Goal: Transaction & Acquisition: Purchase product/service

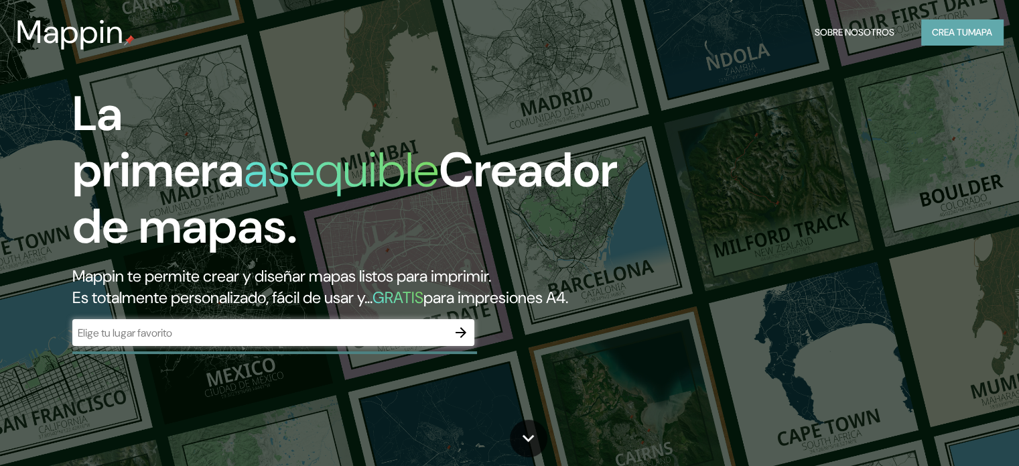
click at [962, 35] on font "Crea tu" at bounding box center [950, 32] width 36 height 12
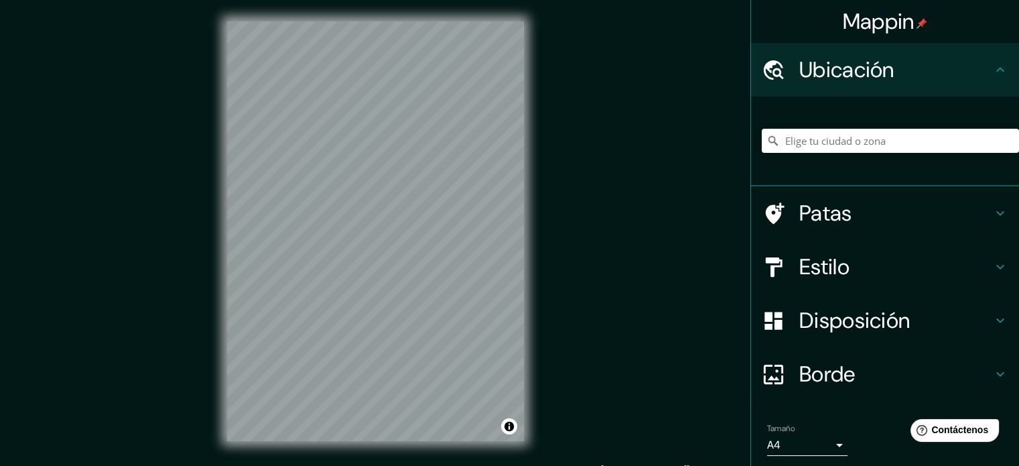
scroll to position [17, 0]
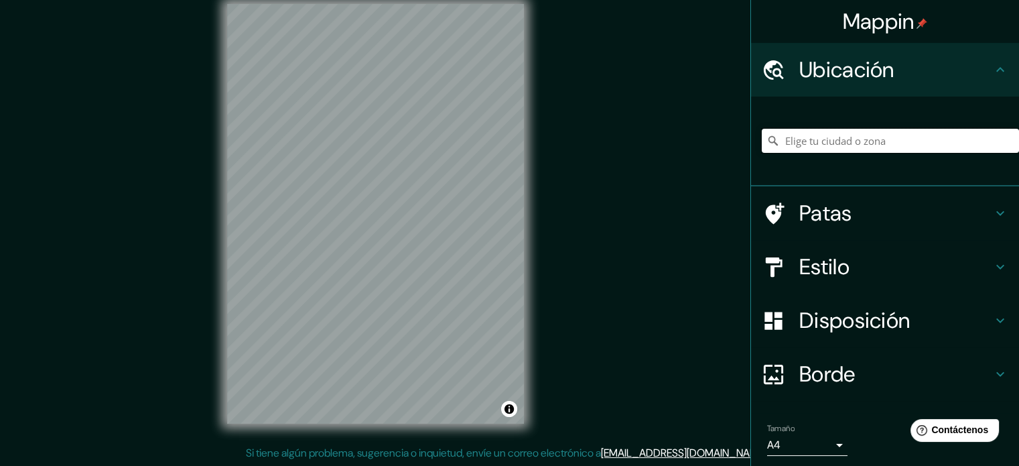
click at [900, 144] on input "Elige tu ciudad o zona" at bounding box center [890, 141] width 257 height 24
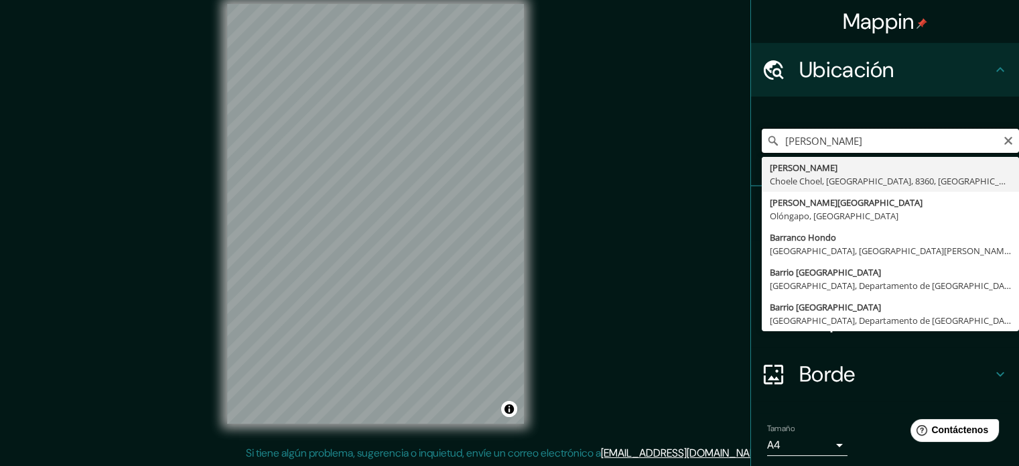
click at [778, 146] on input "[PERSON_NAME]" at bounding box center [890, 141] width 257 height 24
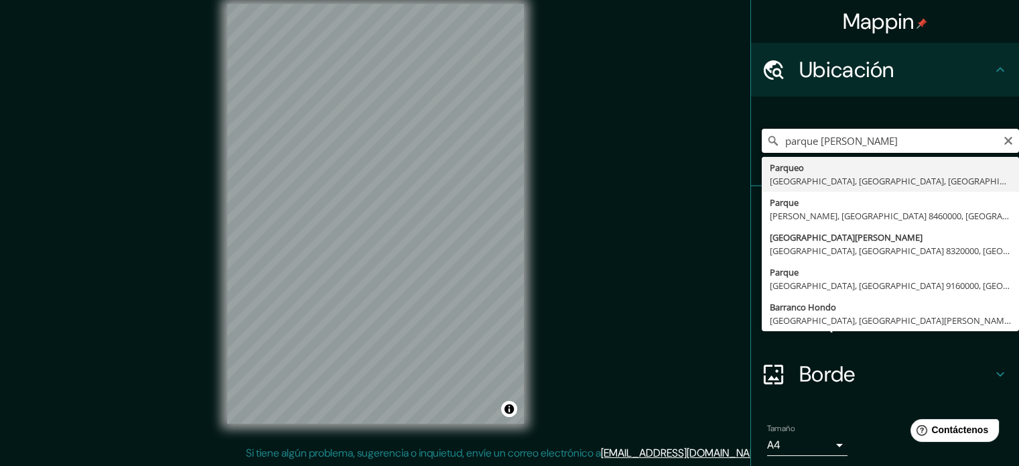
click at [875, 143] on input "parque [PERSON_NAME]" at bounding box center [890, 141] width 257 height 24
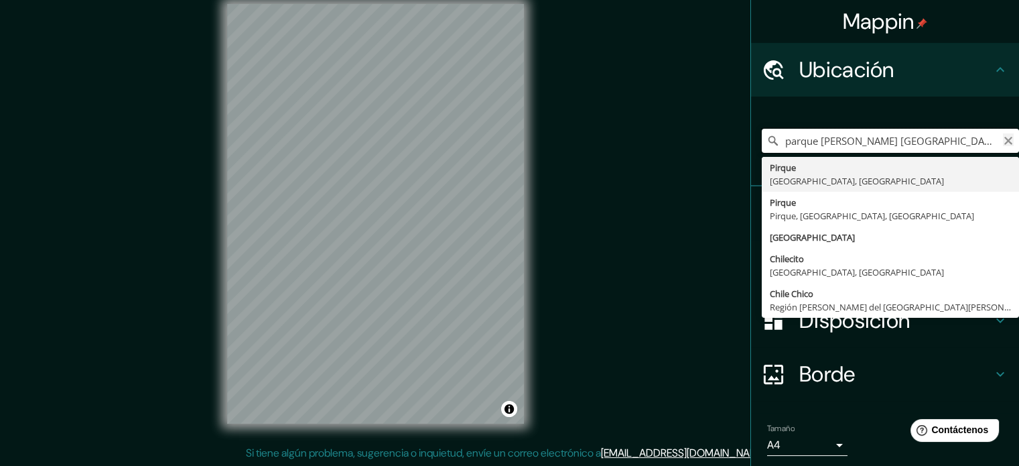
type input "parque [PERSON_NAME] [GEOGRAPHIC_DATA]"
click at [1003, 140] on icon "Claro" at bounding box center [1008, 140] width 11 height 11
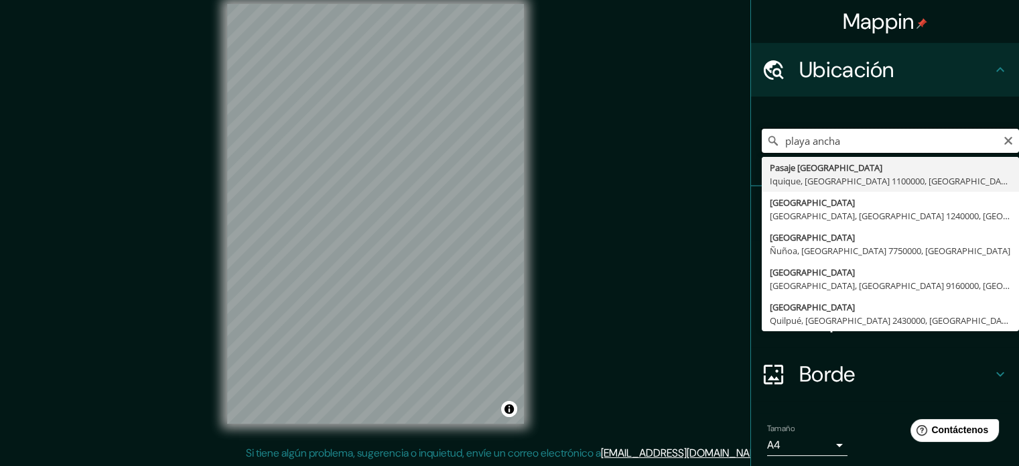
drag, startPoint x: 847, startPoint y: 141, endPoint x: 755, endPoint y: 141, distance: 91.8
click at [762, 141] on input "playa ancha" at bounding box center [890, 141] width 257 height 24
type input "[GEOGRAPHIC_DATA], [GEOGRAPHIC_DATA], [GEOGRAPHIC_DATA]"
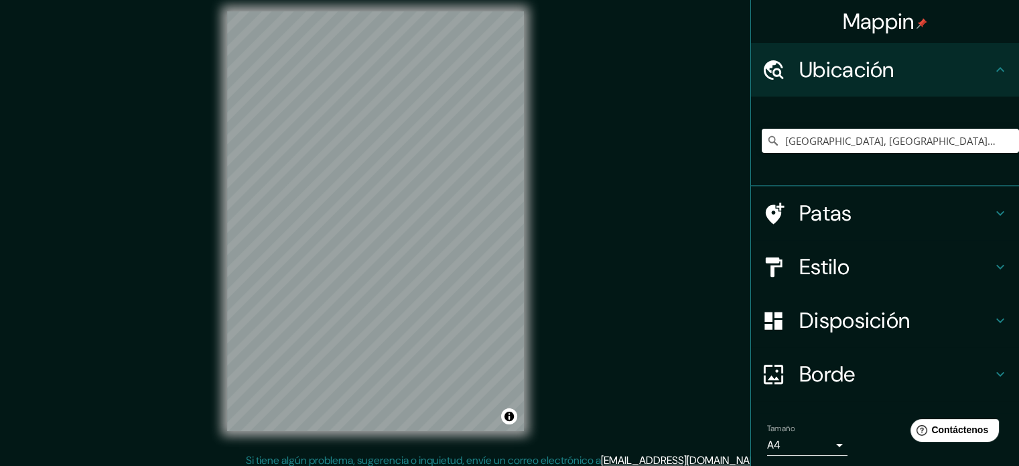
scroll to position [11, 0]
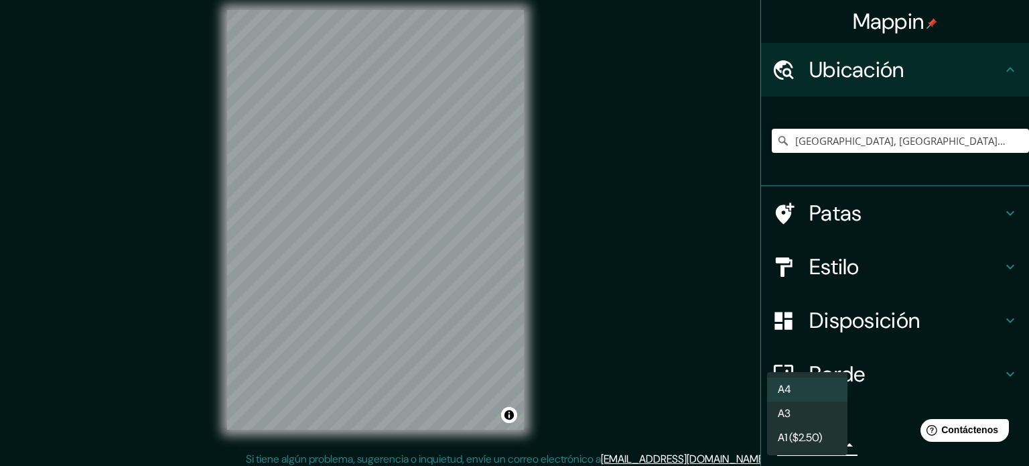
click at [831, 444] on body "Mappin Ubicación [GEOGRAPHIC_DATA], [GEOGRAPHIC_DATA], [GEOGRAPHIC_DATA] Patas …" at bounding box center [514, 222] width 1029 height 466
click at [782, 440] on font "A1 ($2.50)" at bounding box center [800, 439] width 44 height 14
click at [822, 449] on body "Mappin Ubicación [GEOGRAPHIC_DATA], [GEOGRAPHIC_DATA], [GEOGRAPHIC_DATA] Patas …" at bounding box center [514, 222] width 1029 height 466
click at [806, 415] on li "A3" at bounding box center [807, 414] width 80 height 25
click at [820, 443] on body "Mappin Ubicación [GEOGRAPHIC_DATA], [GEOGRAPHIC_DATA], [GEOGRAPHIC_DATA] Patas …" at bounding box center [514, 222] width 1029 height 466
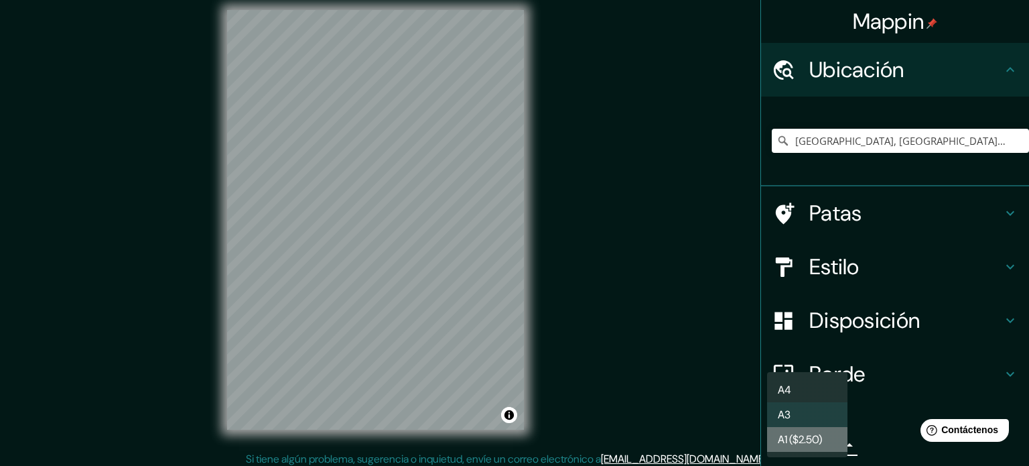
click at [782, 444] on font "A1 ($2.50)" at bounding box center [800, 439] width 44 height 14
type input "a3"
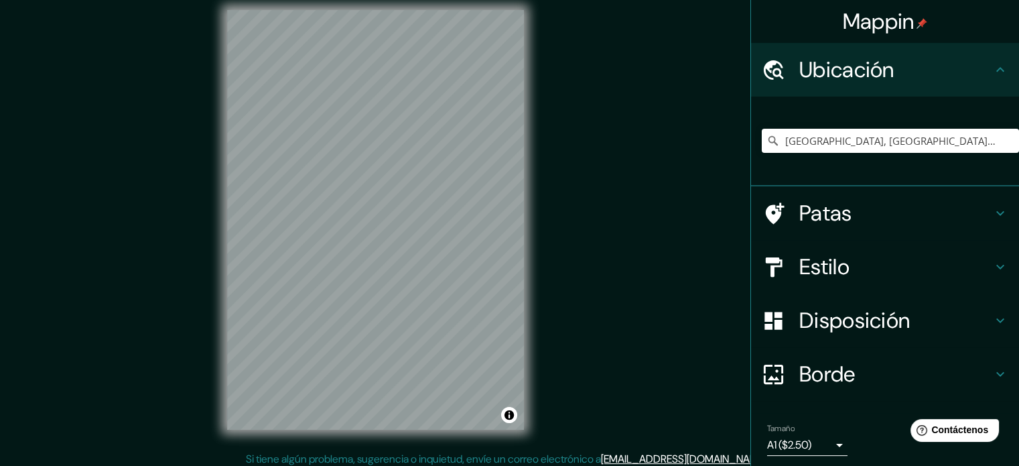
scroll to position [0, 0]
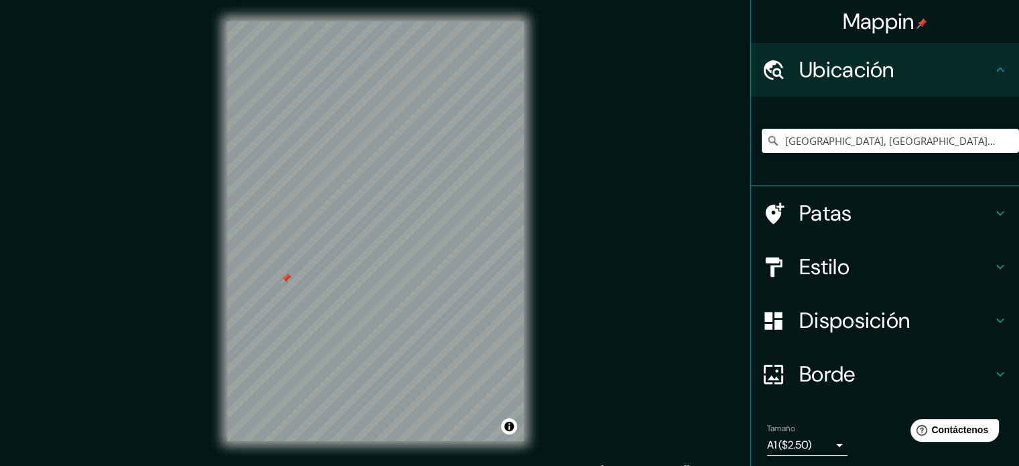
click at [284, 281] on div at bounding box center [286, 278] width 11 height 11
click at [283, 275] on div at bounding box center [284, 278] width 11 height 11
click at [532, 340] on div "© Mapbox © OpenStreetMap Mejorar este mapa" at bounding box center [376, 231] width 340 height 462
click at [933, 336] on div "Disposición" at bounding box center [885, 320] width 268 height 54
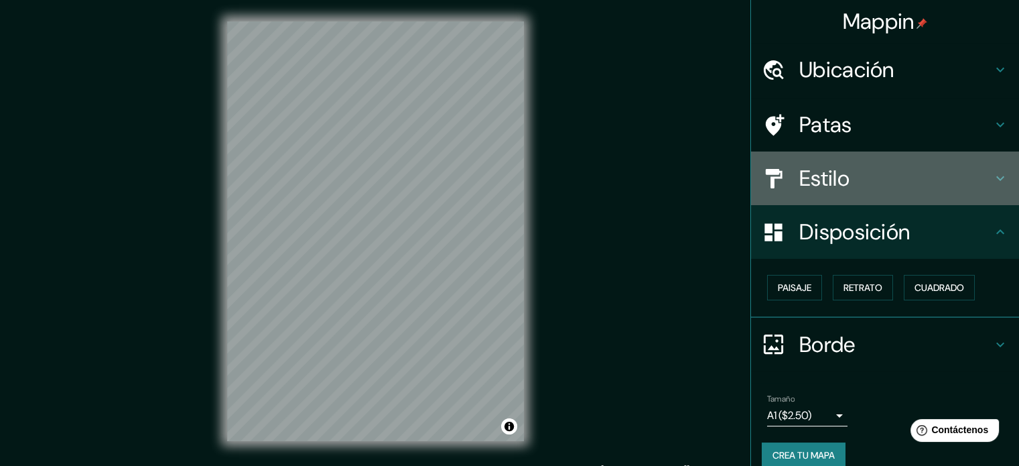
click at [956, 184] on h4 "Estilo" at bounding box center [895, 178] width 193 height 27
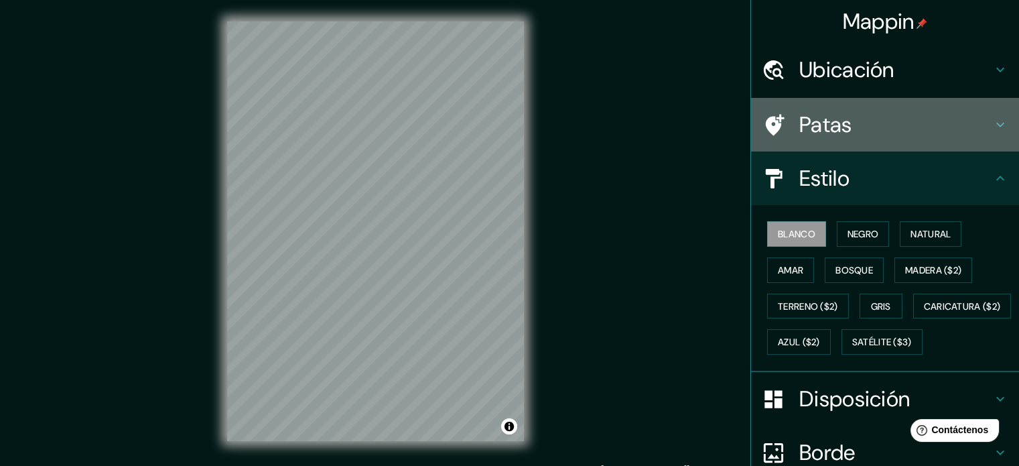
click at [954, 134] on h4 "Patas" at bounding box center [895, 124] width 193 height 27
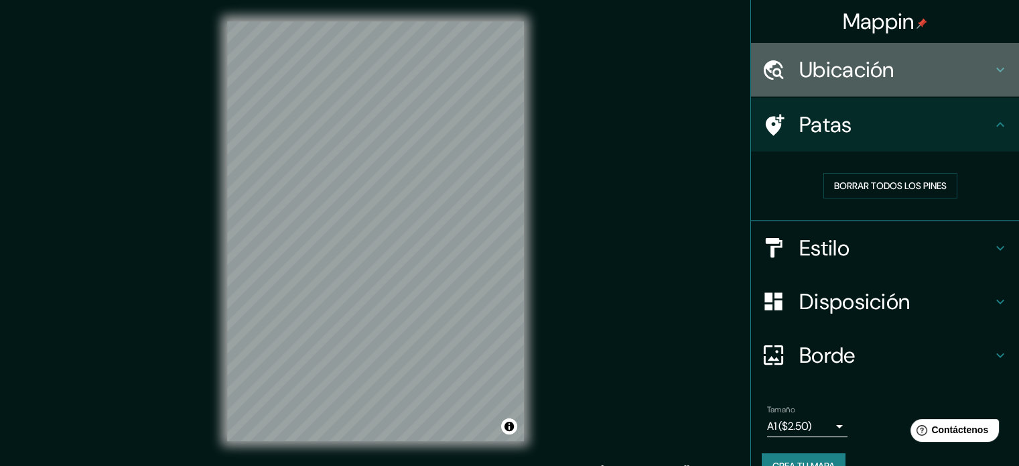
click at [949, 84] on div "Ubicación" at bounding box center [885, 70] width 268 height 54
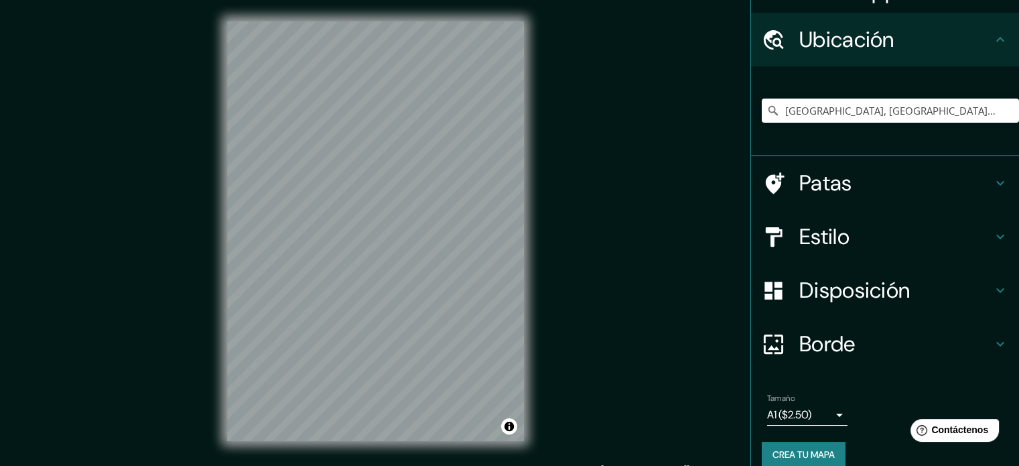
scroll to position [46, 0]
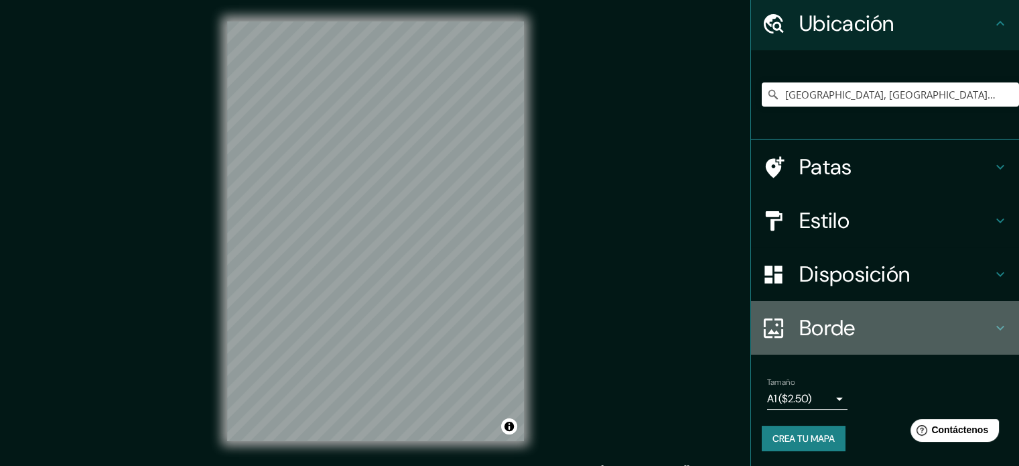
click at [888, 321] on h4 "Borde" at bounding box center [895, 327] width 193 height 27
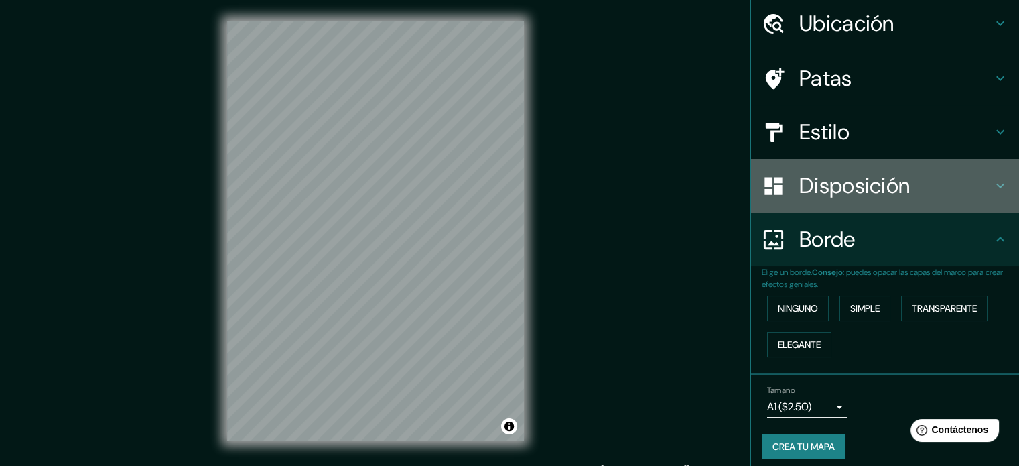
click at [929, 192] on h4 "Disposición" at bounding box center [895, 185] width 193 height 27
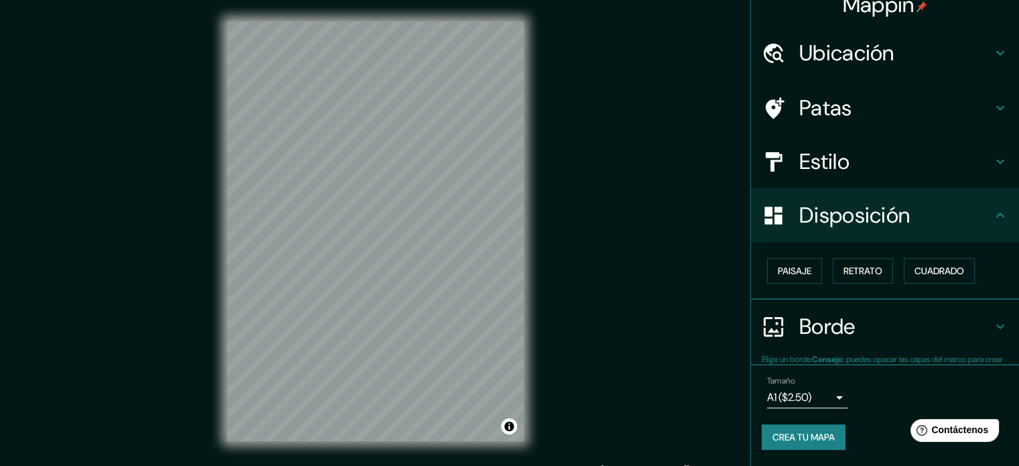
scroll to position [16, 0]
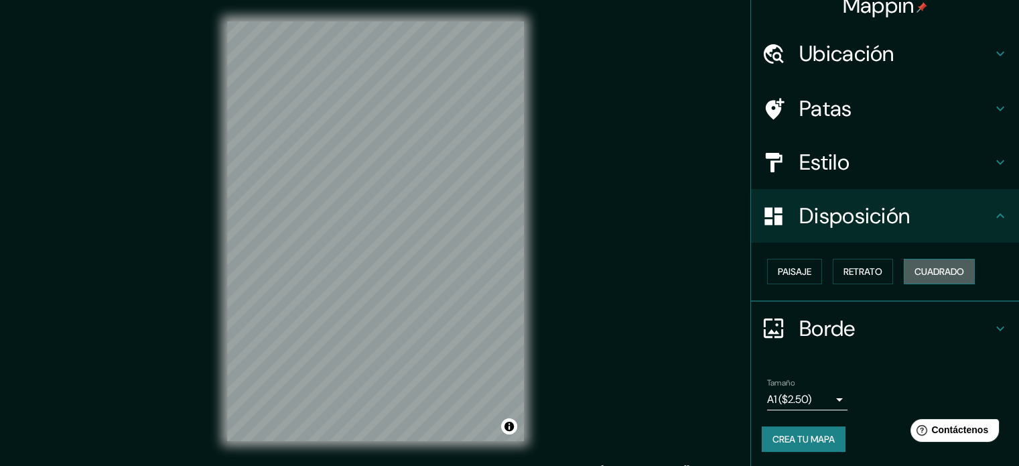
click at [915, 275] on font "Cuadrado" at bounding box center [939, 271] width 50 height 12
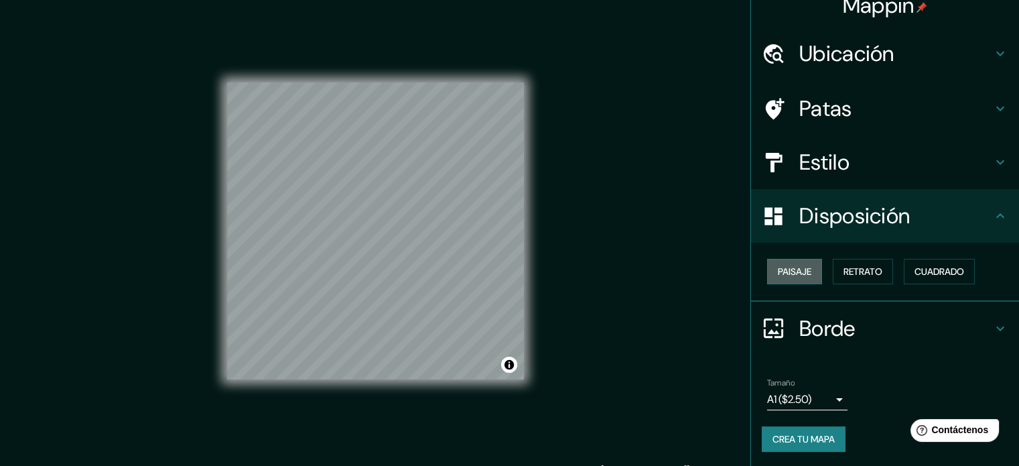
click at [784, 277] on font "Paisaje" at bounding box center [794, 271] width 33 height 17
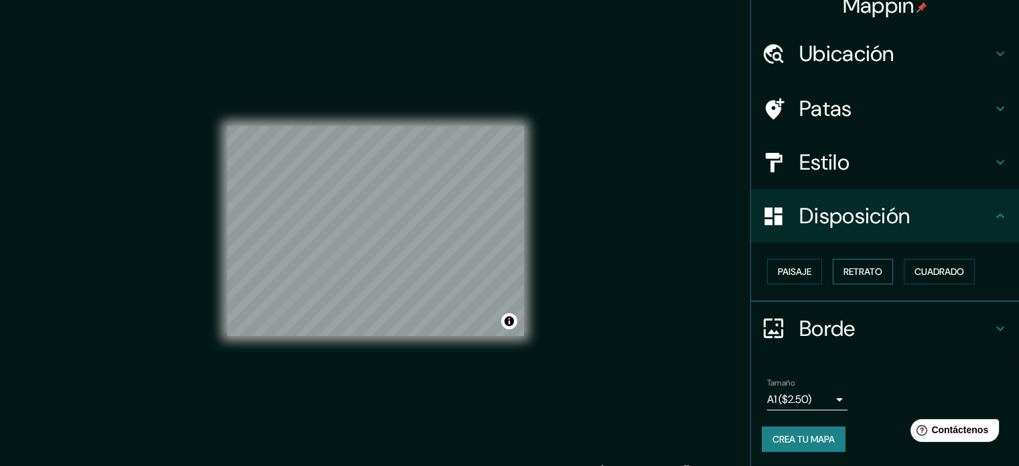
click at [848, 268] on font "Retrato" at bounding box center [862, 271] width 39 height 12
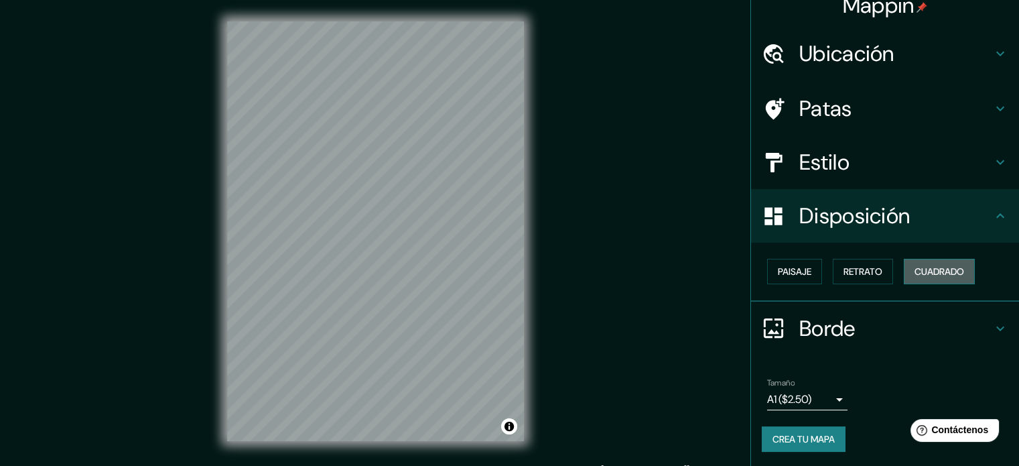
click at [914, 273] on font "Cuadrado" at bounding box center [939, 271] width 50 height 12
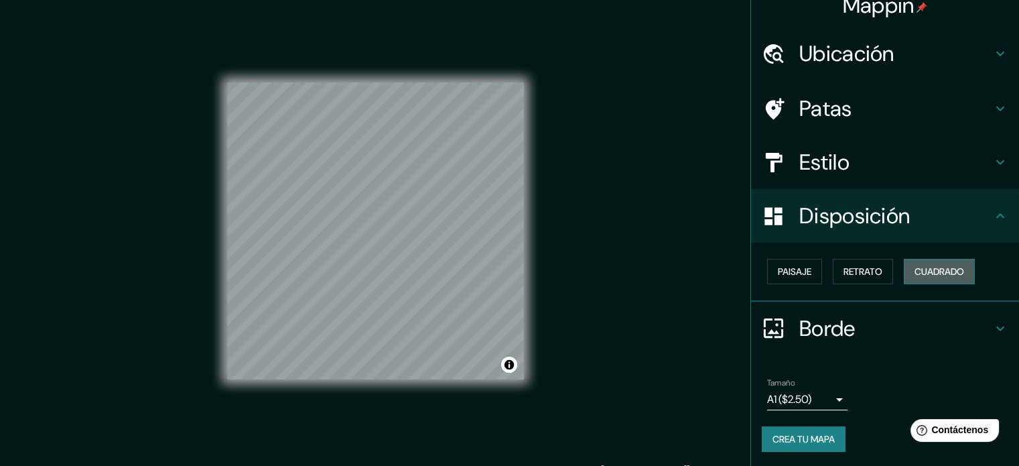
click at [920, 274] on font "Cuadrado" at bounding box center [939, 271] width 50 height 12
click at [876, 267] on button "Retrato" at bounding box center [863, 271] width 60 height 25
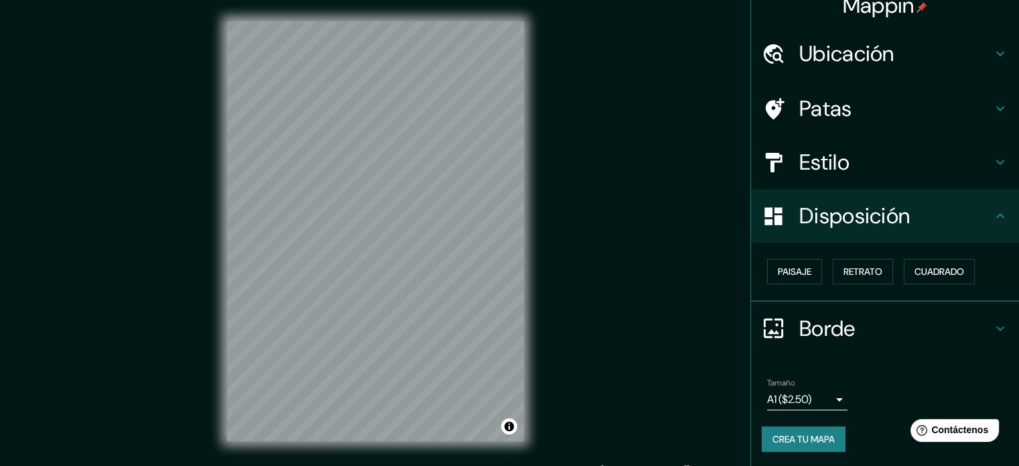
click at [638, 267] on div "Mappin Ubicación [GEOGRAPHIC_DATA], [GEOGRAPHIC_DATA], [GEOGRAPHIC_DATA] Patas …" at bounding box center [509, 242] width 1019 height 484
click at [508, 427] on button "Activar o desactivar atribución" at bounding box center [509, 426] width 16 height 16
click at [508, 422] on button "Activar o desactivar atribución" at bounding box center [509, 426] width 16 height 16
click at [254, 441] on div "© Mapbox © OpenStreetMap Mejorar este mapa" at bounding box center [376, 231] width 340 height 462
click at [505, 420] on div "© Mapbox © OpenStreetMap Mejorar este mapa" at bounding box center [375, 230] width 297 height 419
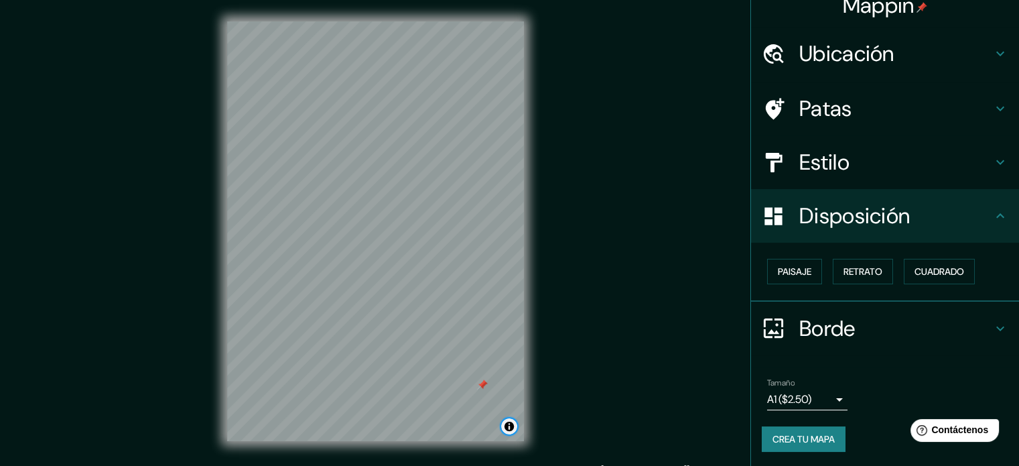
click at [476, 419] on div "© Mapbox © OpenStreetMap Mejorar este mapa" at bounding box center [375, 230] width 297 height 419
click at [238, 380] on div at bounding box center [240, 377] width 11 height 11
